Goal: Task Accomplishment & Management: Manage account settings

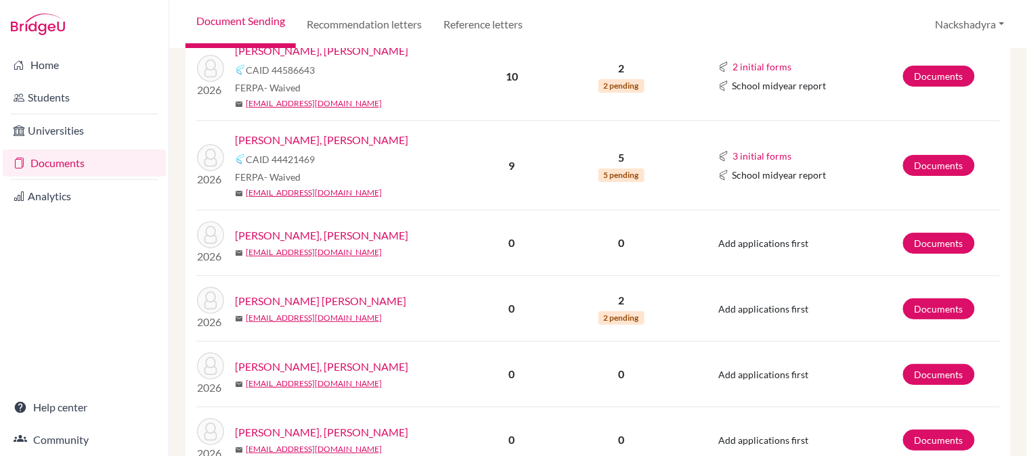
scroll to position [1450, 0]
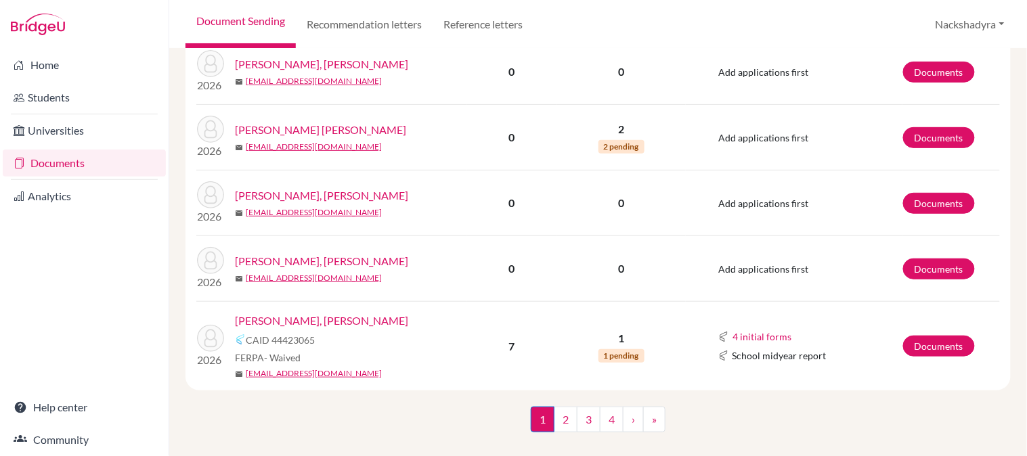
click at [395, 412] on div "1 (current) 2 3 4 › »" at bounding box center [598, 433] width 846 height 53
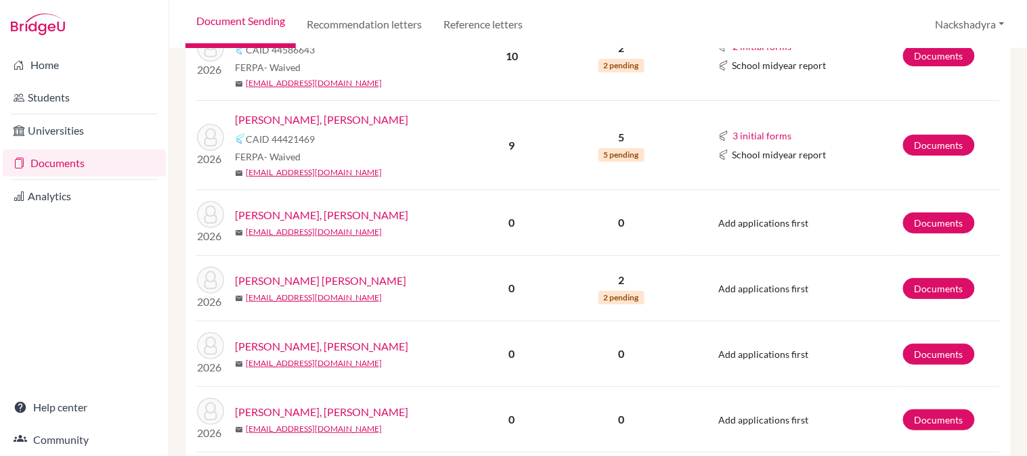
scroll to position [1375, 0]
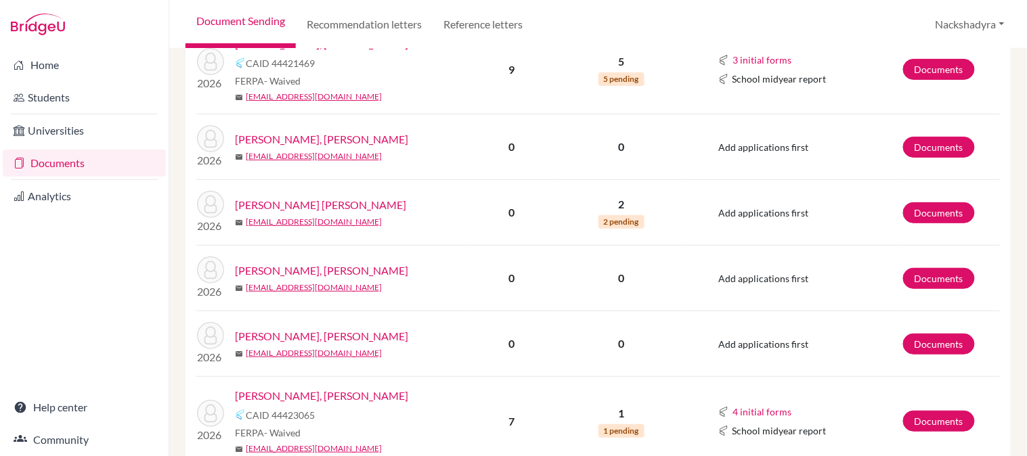
click at [324, 197] on link "[PERSON_NAME] [PERSON_NAME]" at bounding box center [320, 205] width 171 height 16
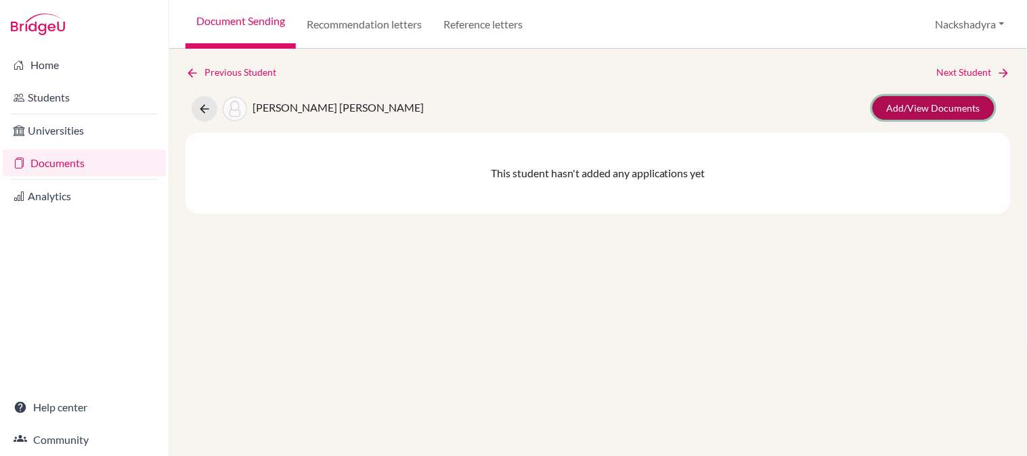
click at [905, 102] on link "Add/View Documents" at bounding box center [934, 108] width 122 height 24
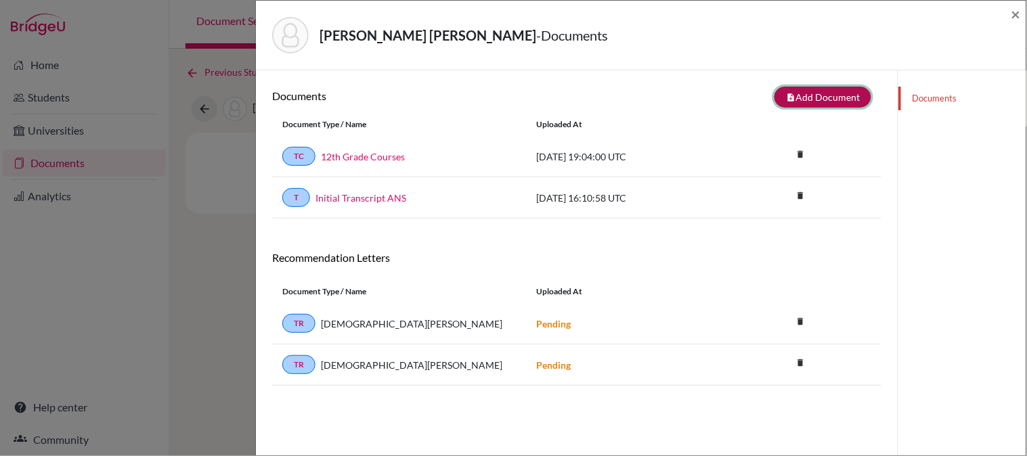
click at [829, 87] on button "note_add Add Document" at bounding box center [823, 97] width 97 height 21
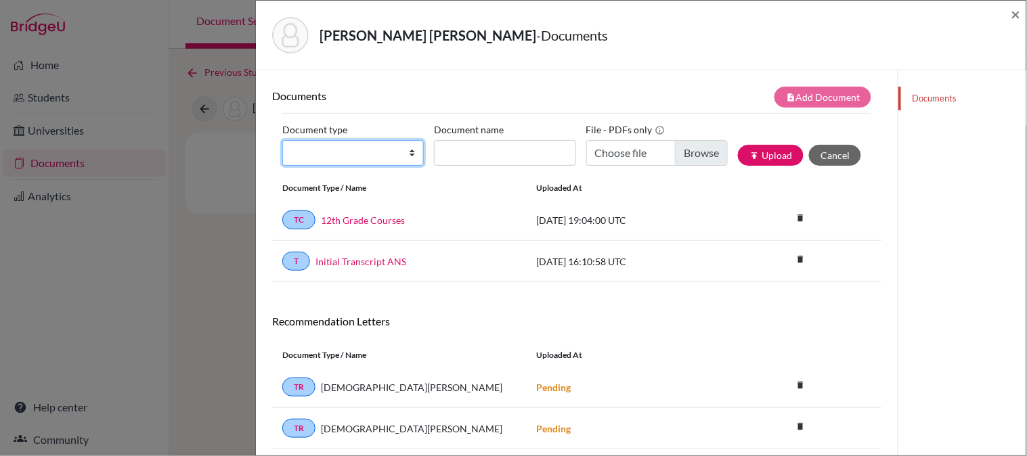
click at [361, 152] on select "Change explanation for Common App reports Counselor recommendation Internationa…" at bounding box center [353, 153] width 142 height 26
select select "2"
click at [282, 140] on select "Change explanation for Common App reports Counselor recommendation Internationa…" at bounding box center [353, 153] width 142 height 26
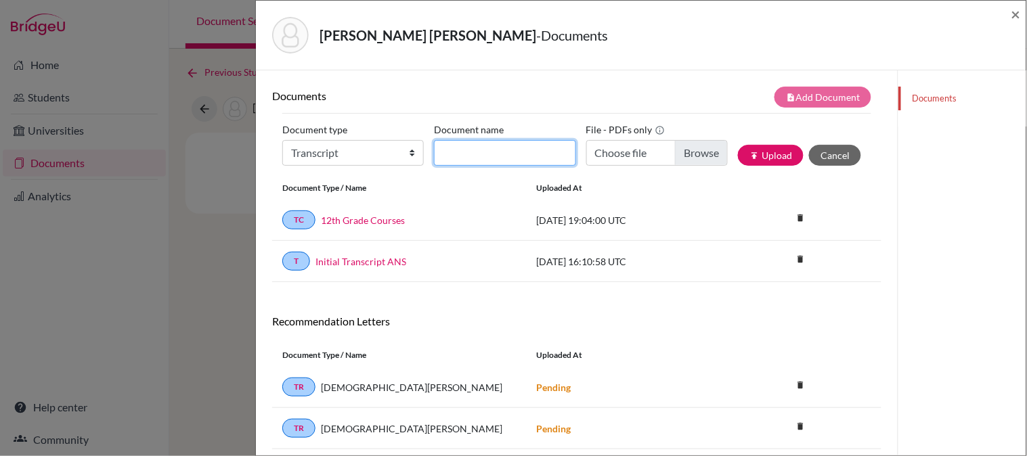
click at [533, 154] on input "Document name" at bounding box center [505, 153] width 142 height 26
type input "Initial Transcript - Previous School"
click at [526, 145] on input "Initial Transcript - Previous School" at bounding box center [505, 153] width 142 height 26
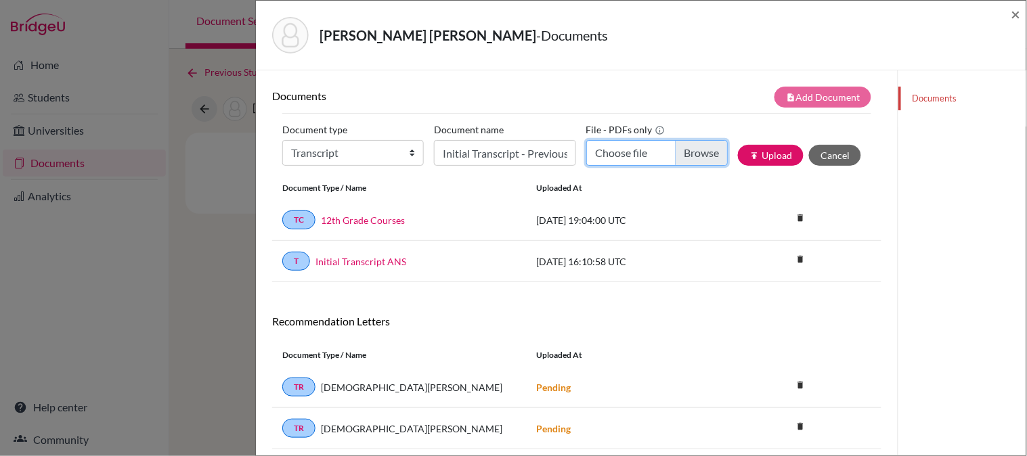
click at [617, 157] on input "Choose file" at bounding box center [658, 153] width 142 height 26
